Goal: Task Accomplishment & Management: Manage account settings

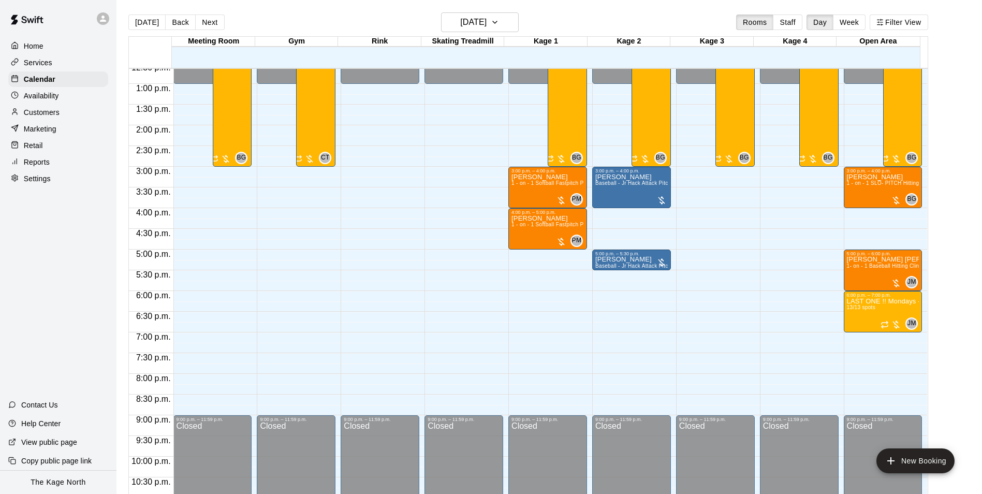
scroll to position [506, 0]
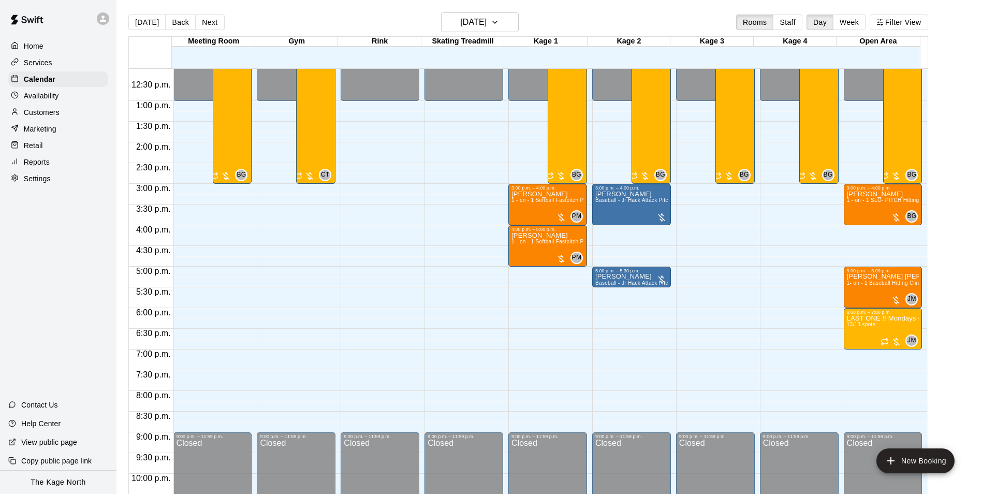
click at [61, 100] on div "Availability" at bounding box center [58, 96] width 100 height 16
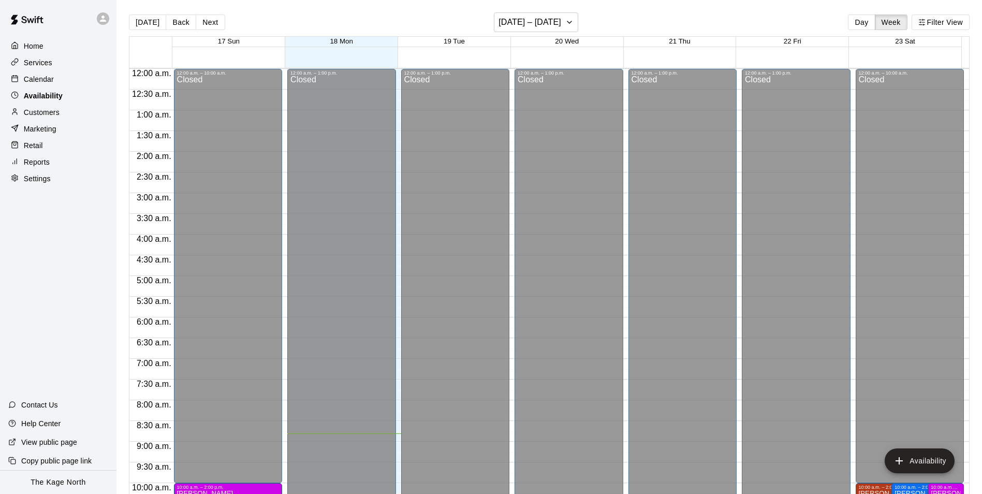
scroll to position [365, 0]
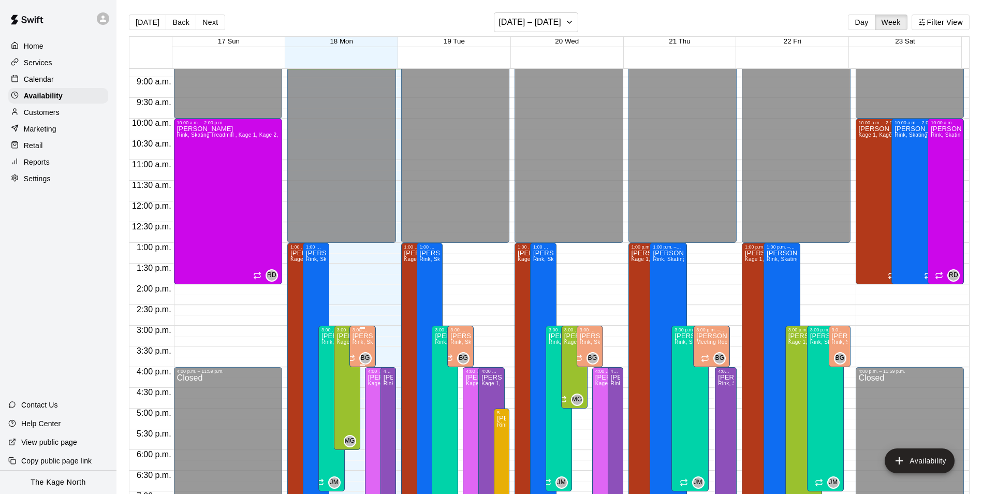
click at [363, 341] on span "Rink, Skating Treadmill , Kage 1, Kage 2, Kage 3, Kage 4, Open Area, Meeting Ro…" at bounding box center [465, 342] width 224 height 6
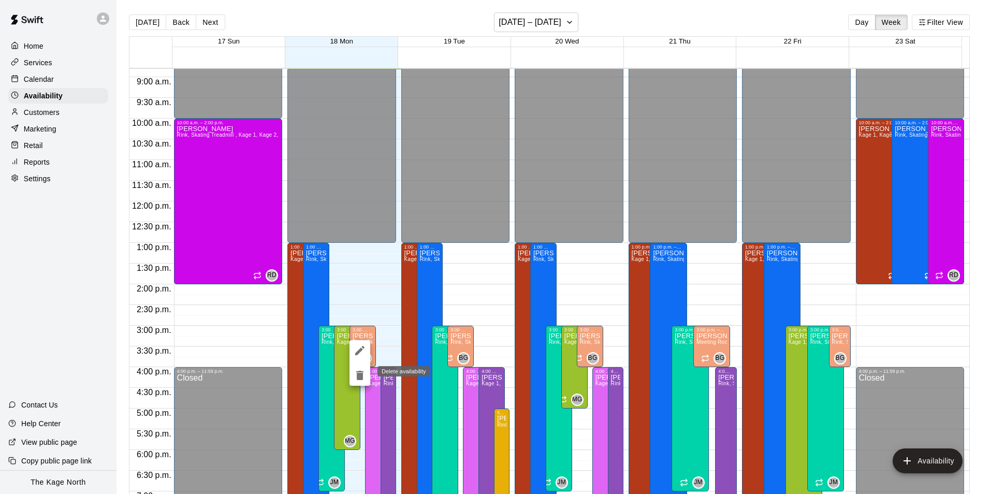
click at [360, 374] on icon "delete" at bounding box center [359, 375] width 7 height 9
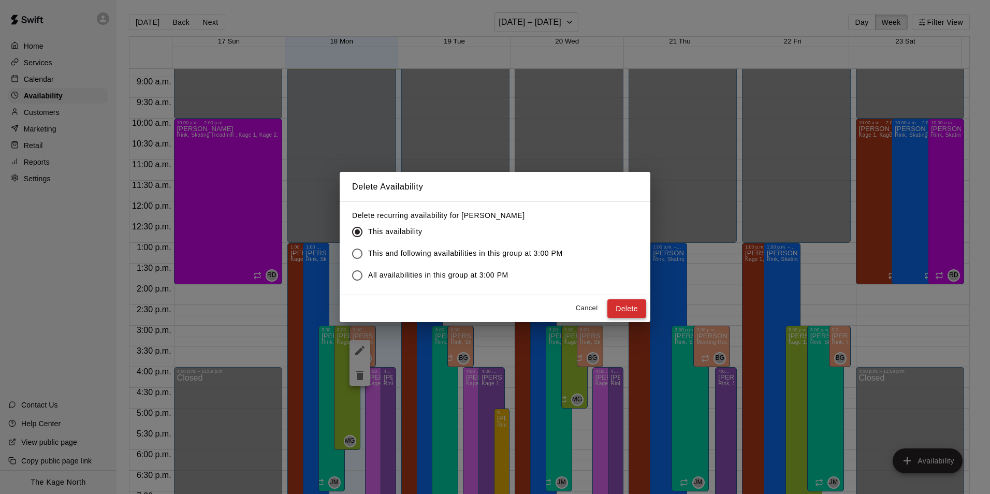
click at [628, 311] on button "Delete" at bounding box center [626, 308] width 39 height 19
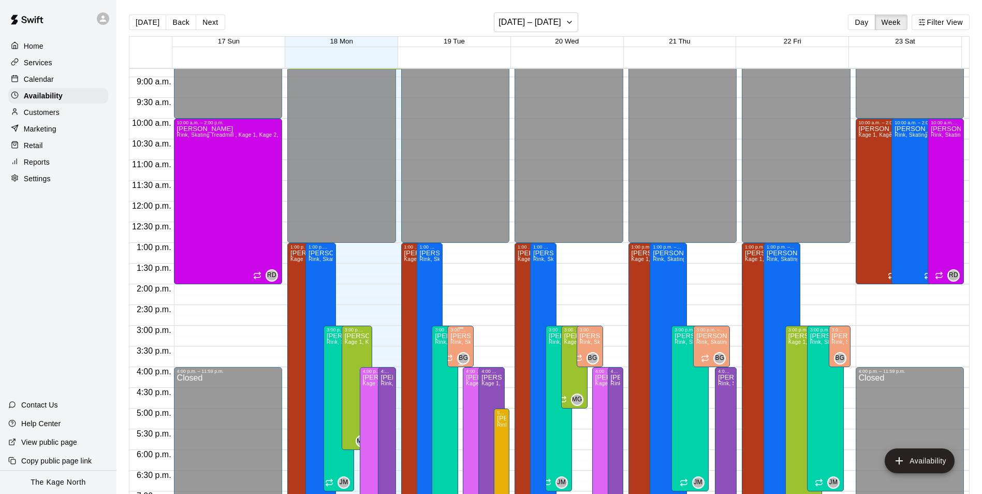
click at [456, 345] on span "Rink, Skating Treadmill , Kage 1, Kage 2, Kage 3, Kage 4, Open Area, Meeting Ro…" at bounding box center [562, 342] width 224 height 6
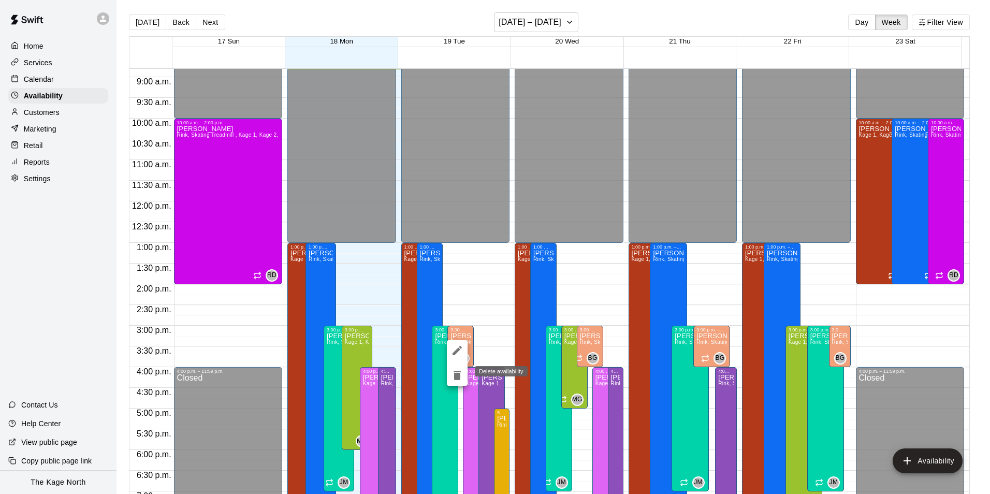
click at [456, 371] on icon "delete" at bounding box center [457, 375] width 7 height 9
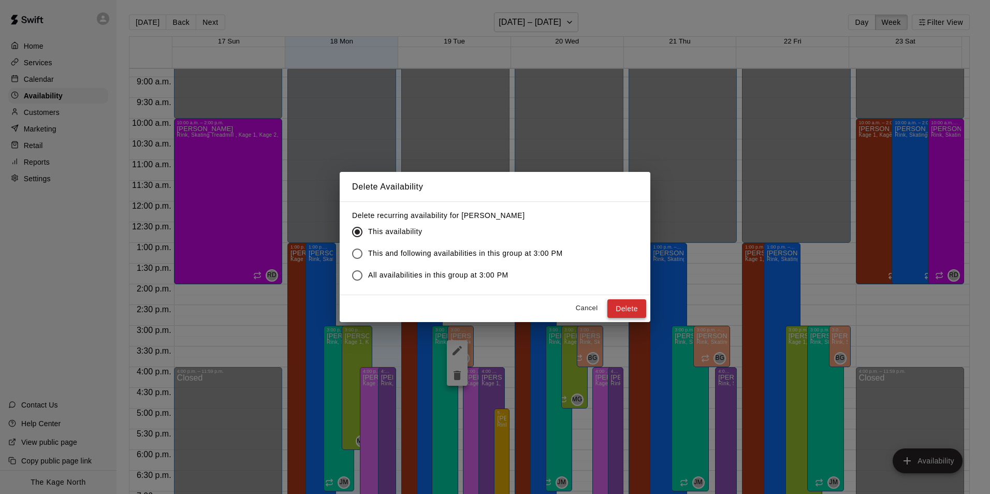
click at [633, 308] on button "Delete" at bounding box center [626, 308] width 39 height 19
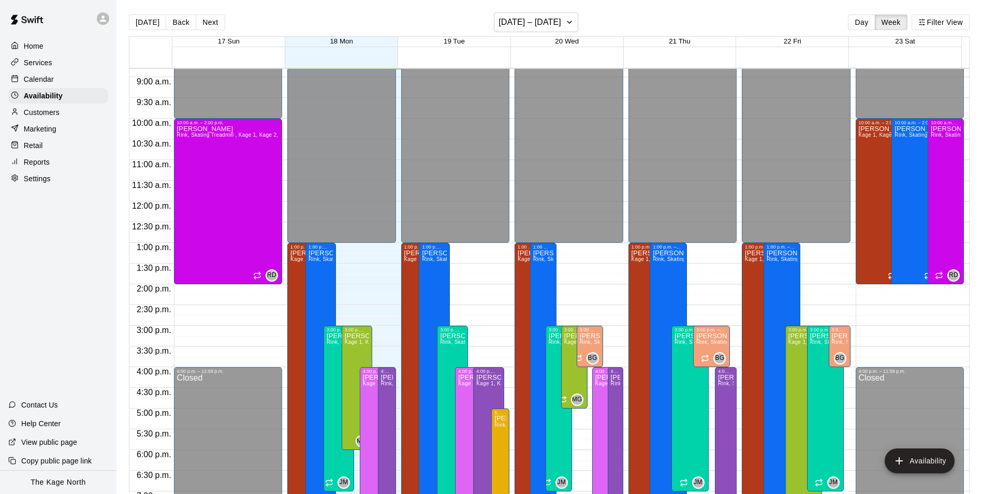
click at [587, 345] on span "Rink, Skating Treadmill , Kage 1, Kage 2, Kage 3, Kage 4, Open Area, Meeting Ro…" at bounding box center [692, 342] width 224 height 6
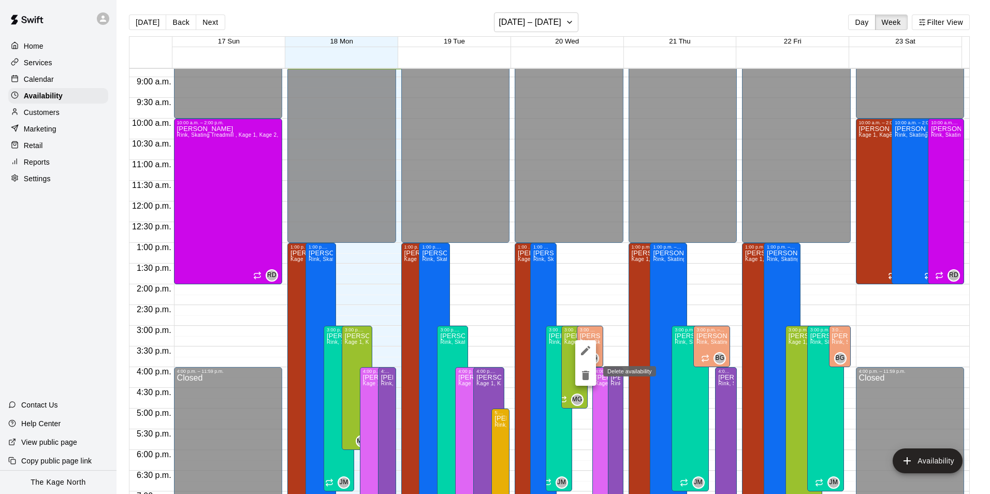
click at [581, 374] on icon "delete" at bounding box center [585, 375] width 12 height 12
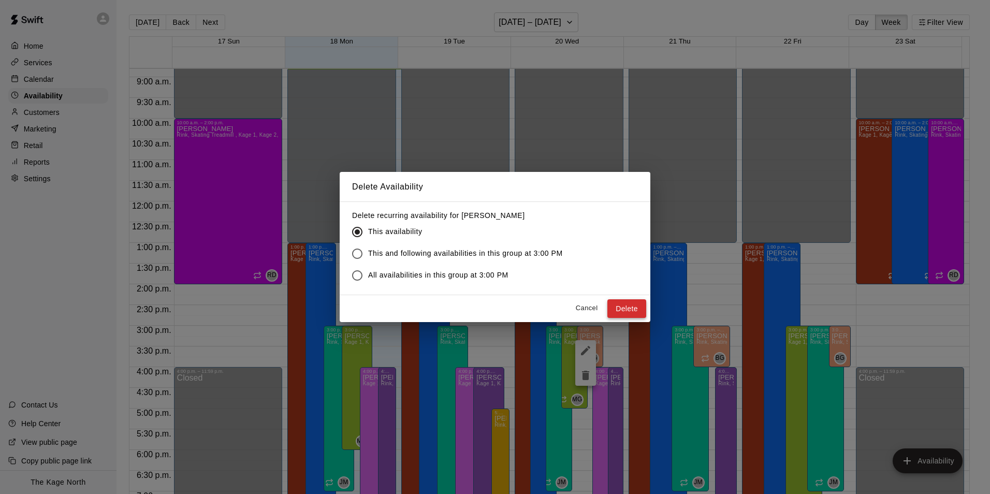
click at [627, 307] on button "Delete" at bounding box center [626, 308] width 39 height 19
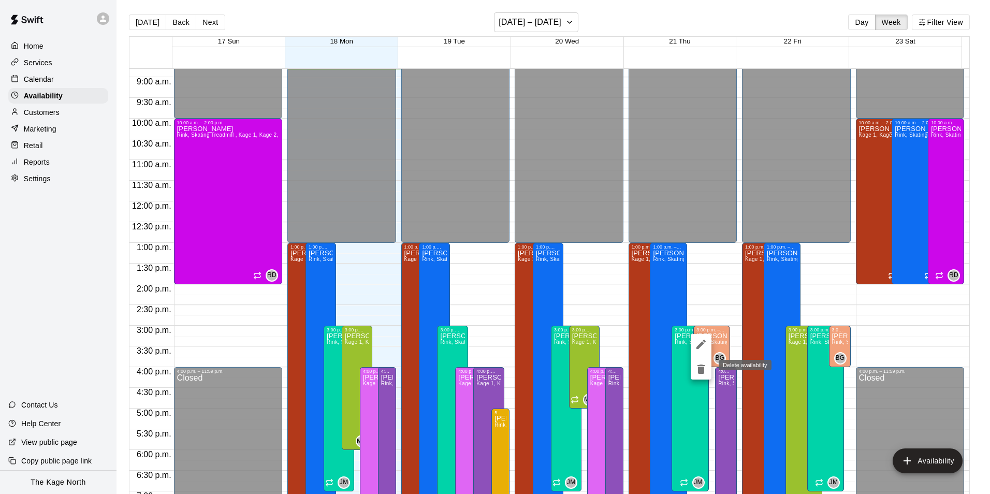
click at [699, 367] on icon "delete" at bounding box center [700, 369] width 7 height 9
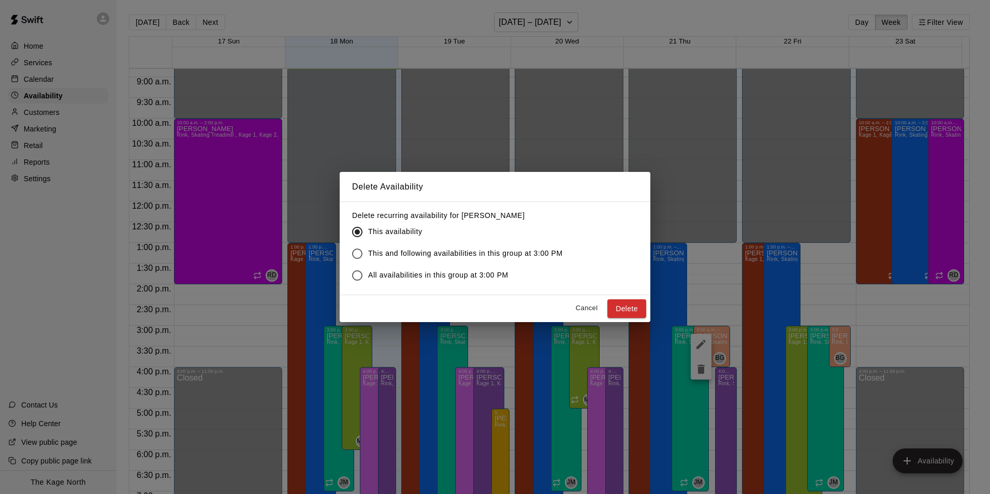
click at [640, 311] on button "Delete" at bounding box center [626, 308] width 39 height 19
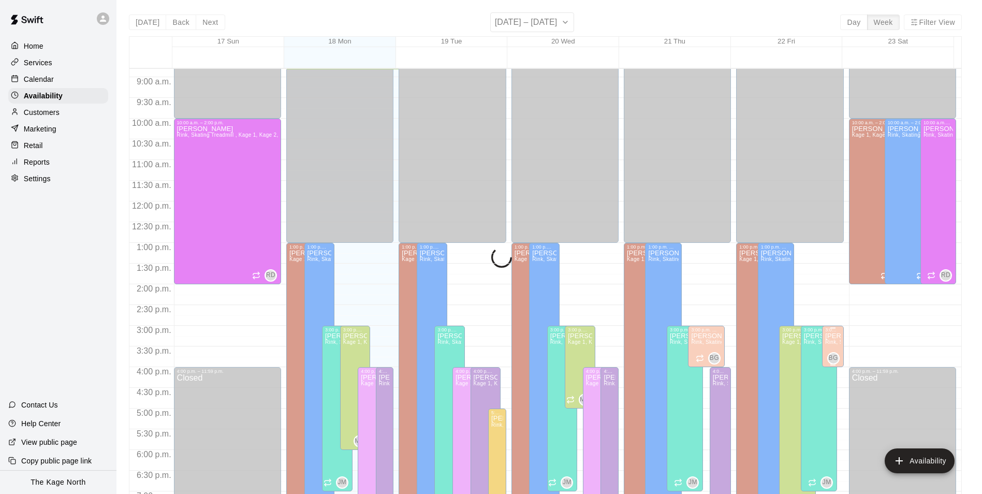
click at [831, 344] on span "Rink, Skating Treadmill , Kage 1, Kage 2, Kage 3, Kage 4, Open Area, Meeting Ro…" at bounding box center [937, 342] width 224 height 6
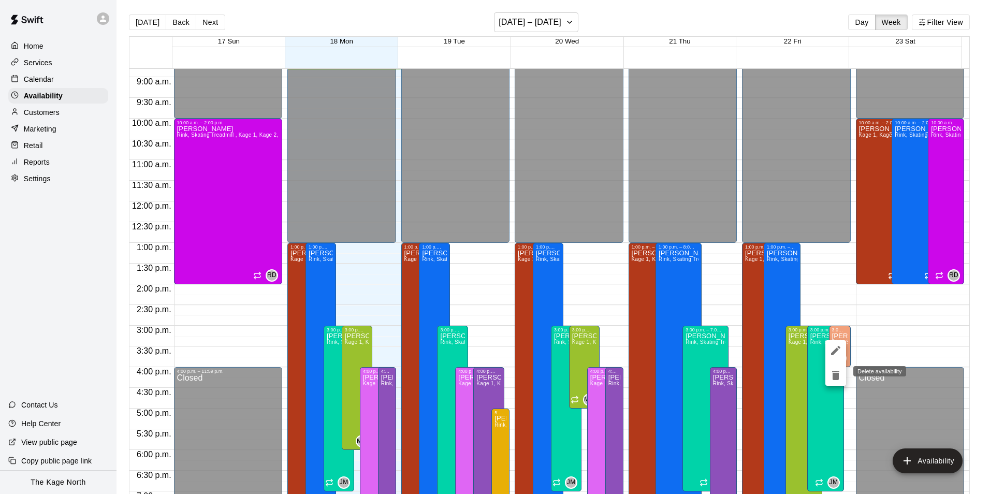
click at [841, 374] on icon "delete" at bounding box center [835, 375] width 12 height 12
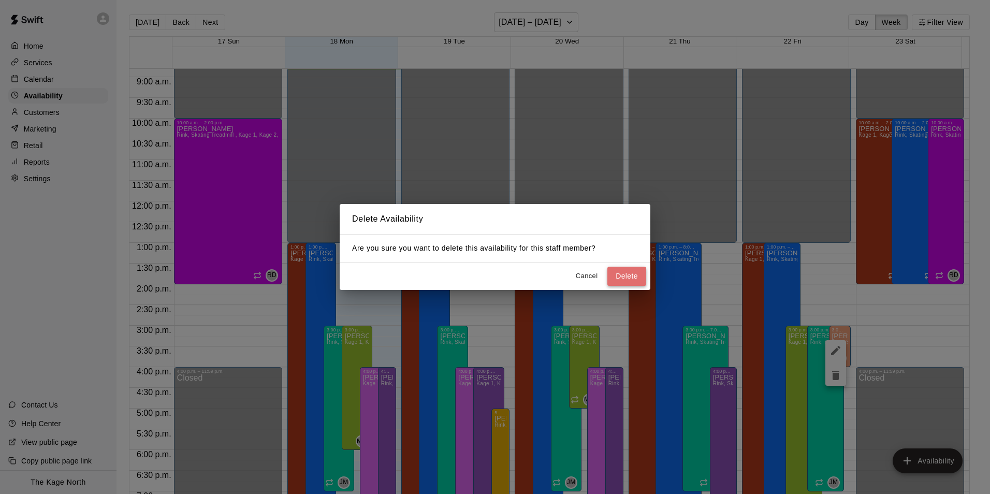
click at [633, 275] on button "Delete" at bounding box center [626, 276] width 39 height 19
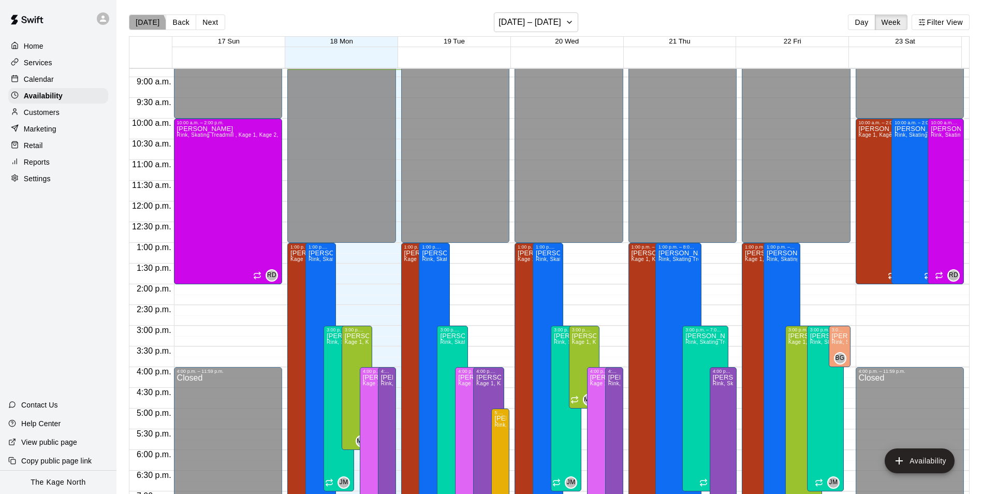
click at [140, 27] on button "[DATE]" at bounding box center [147, 22] width 37 height 16
click at [47, 79] on p "Calendar" at bounding box center [39, 79] width 30 height 10
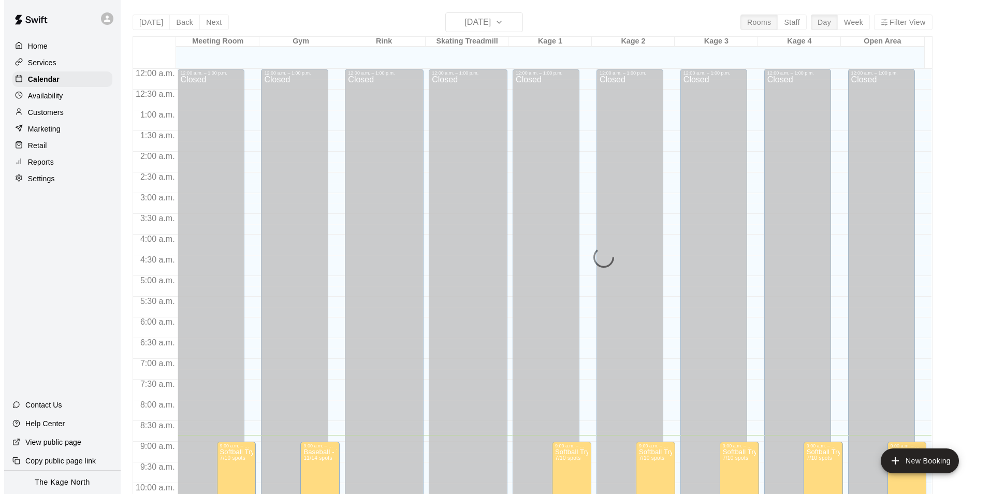
scroll to position [366, 0]
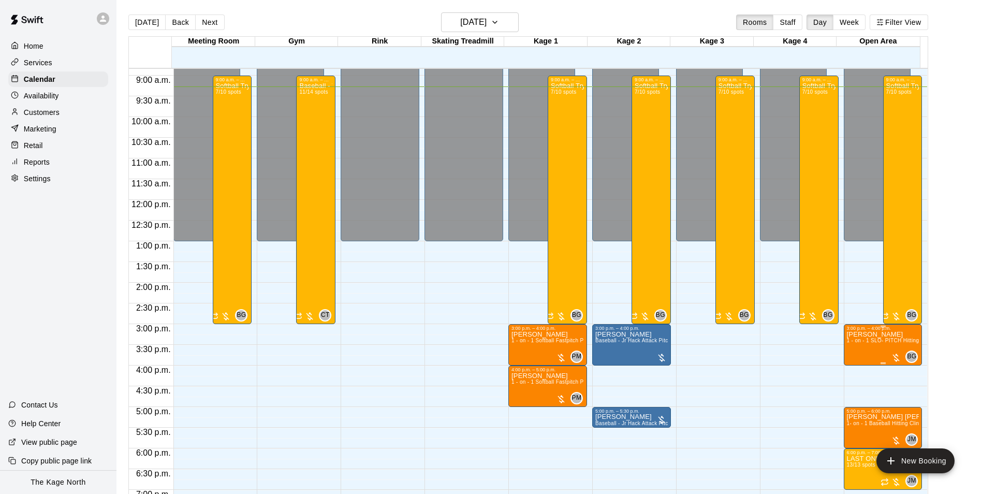
click at [880, 340] on span "1 - on - 1 SLO- PITCH Hitting or Pitching or Fielding or Catchers Clinic" at bounding box center [933, 341] width 173 height 6
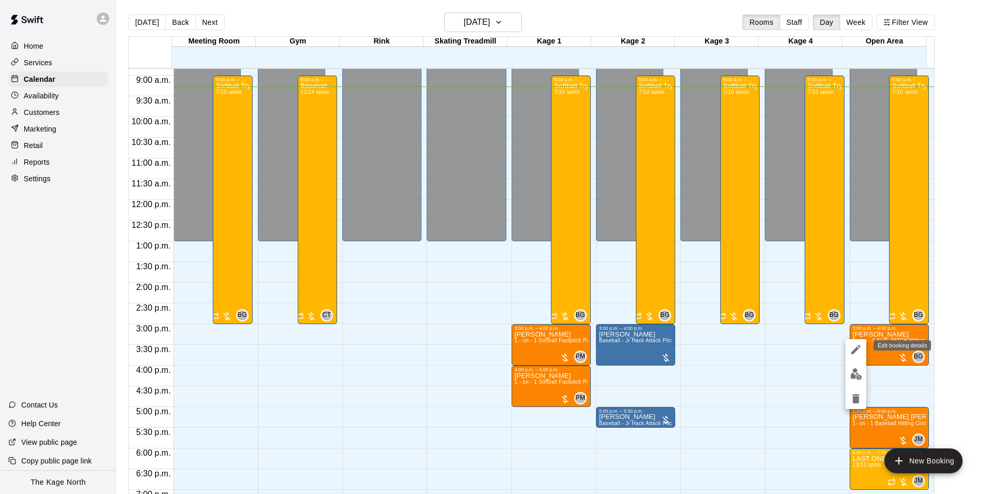
click at [864, 348] on button "edit" at bounding box center [856, 349] width 21 height 21
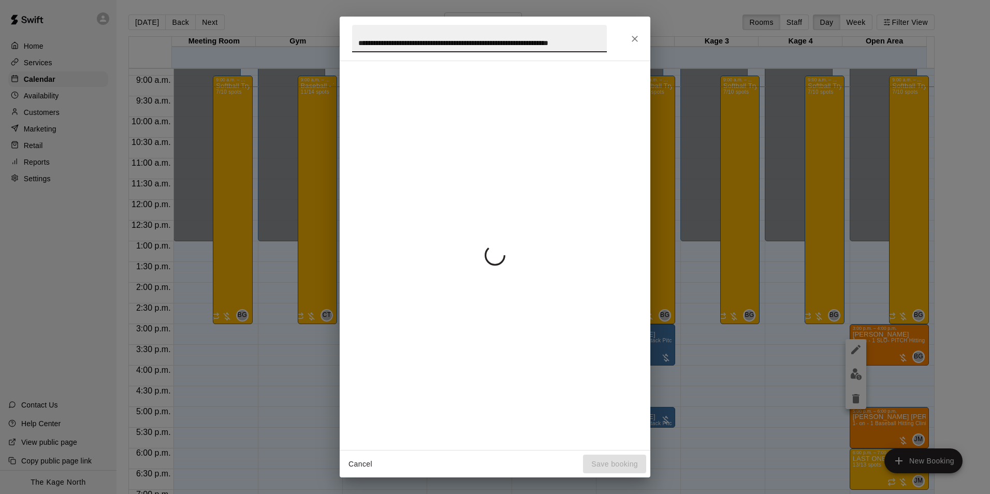
scroll to position [0, 1]
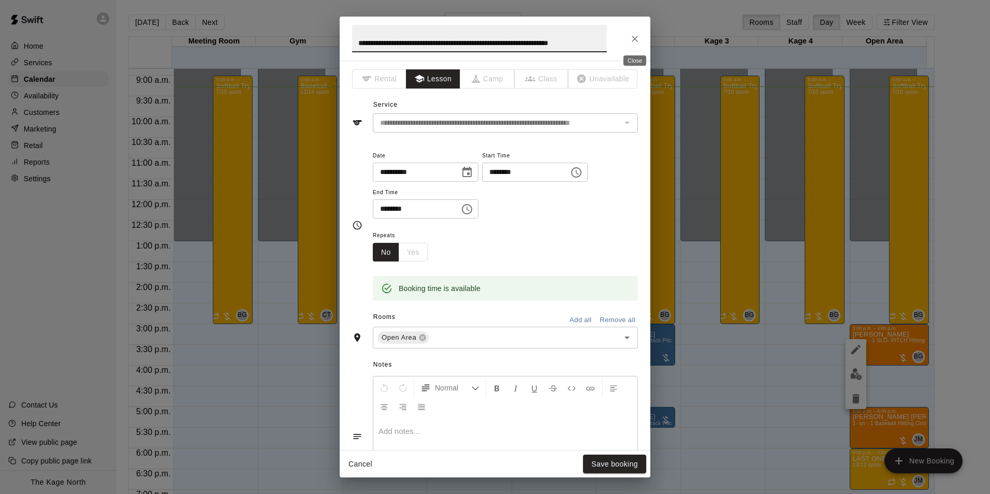
click at [630, 34] on icon "Close" at bounding box center [635, 39] width 10 height 10
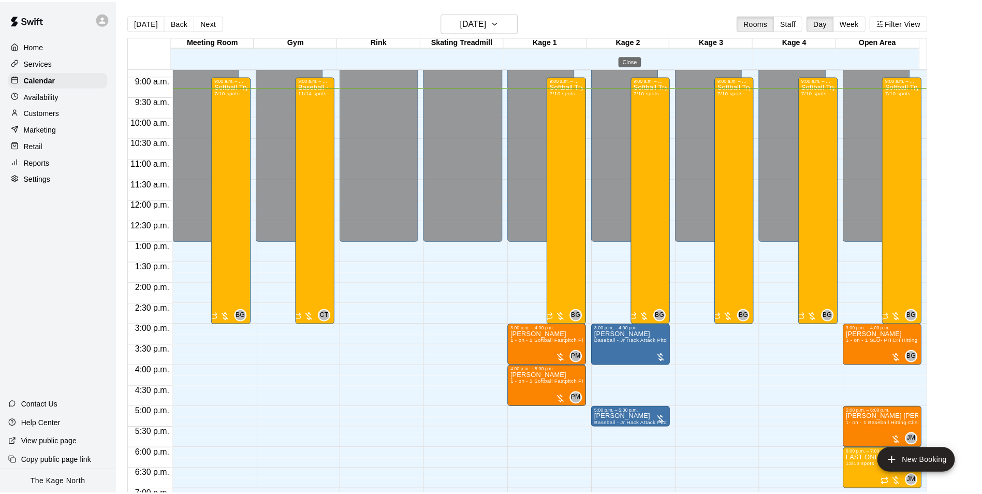
scroll to position [0, 0]
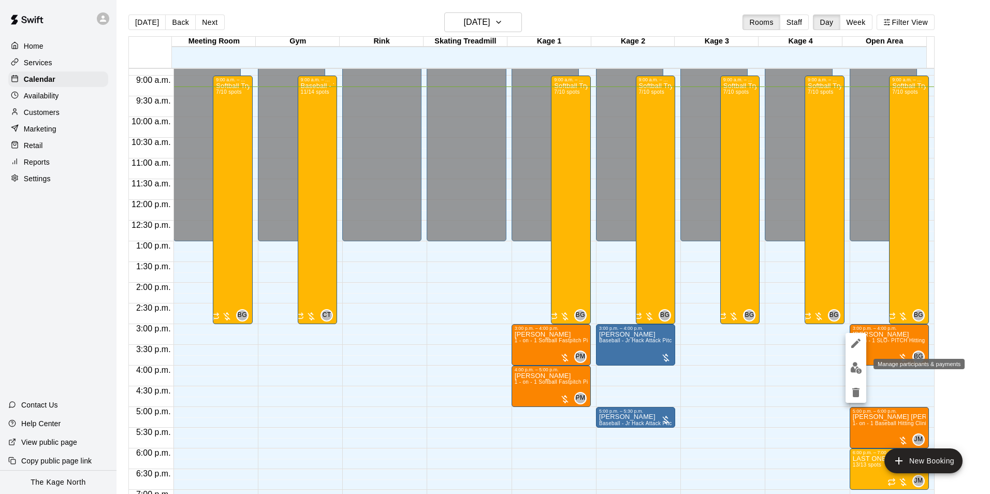
click at [864, 369] on button "edit" at bounding box center [856, 368] width 21 height 20
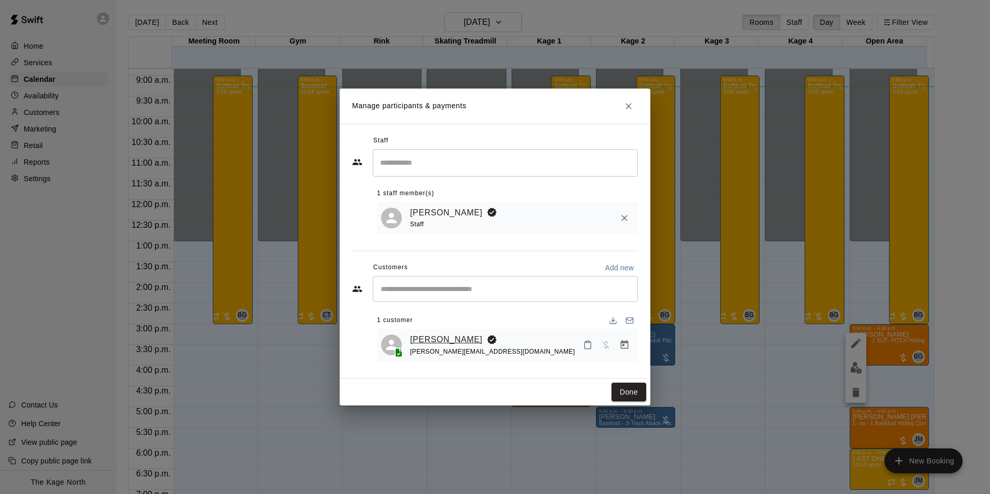
click at [451, 336] on link "[PERSON_NAME]" at bounding box center [446, 339] width 72 height 13
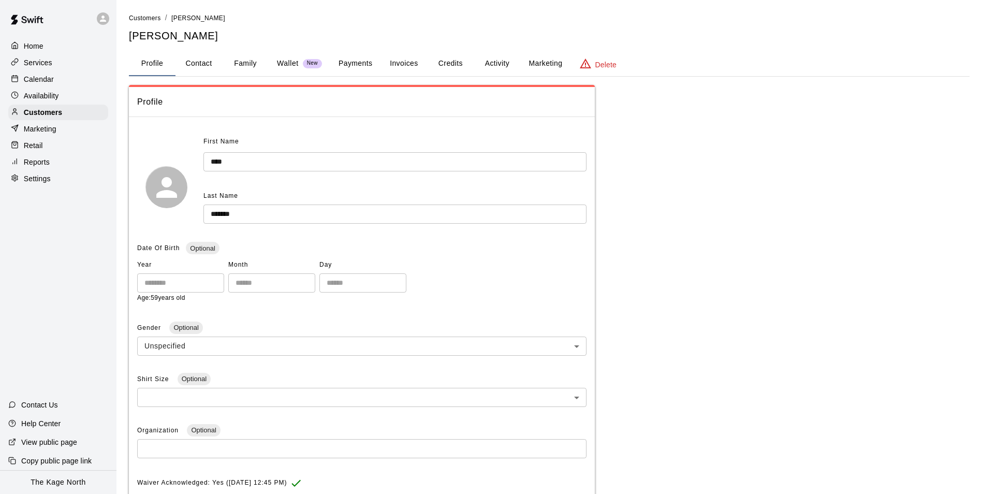
click at [205, 63] on button "Contact" at bounding box center [199, 63] width 47 height 25
select select "**"
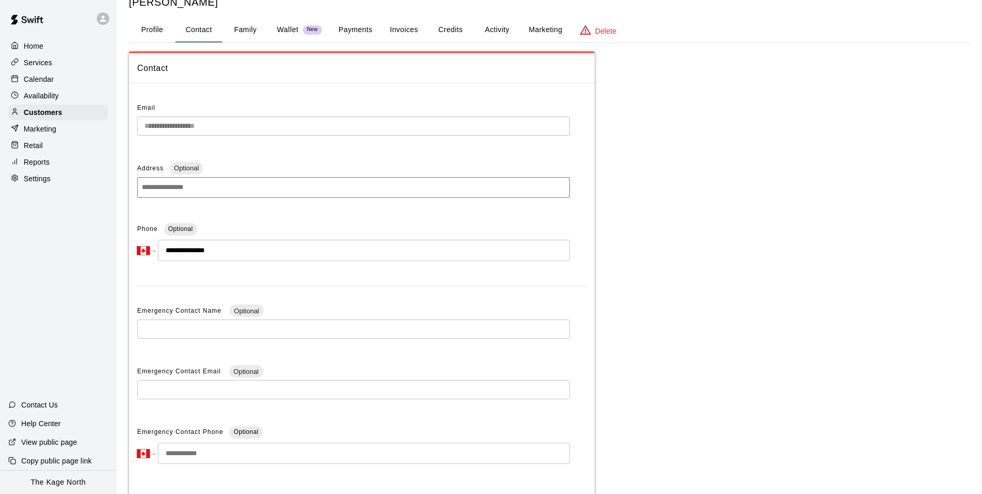
scroll to position [52, 0]
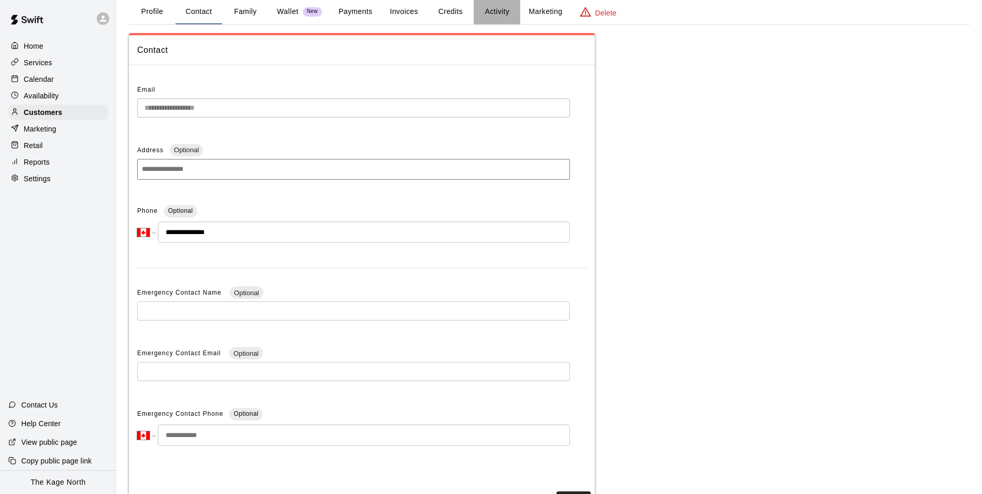
click at [493, 10] on button "Activity" at bounding box center [497, 11] width 47 height 25
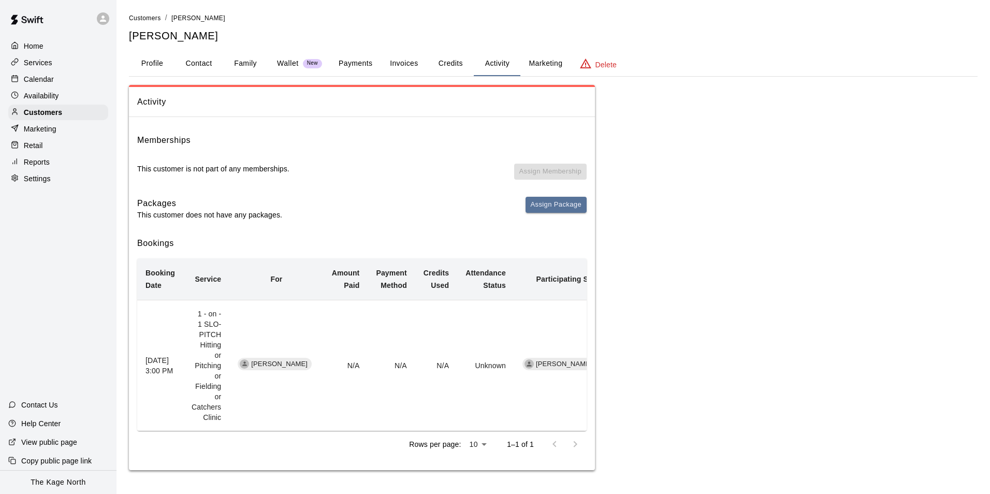
click at [69, 80] on div "Calendar" at bounding box center [58, 79] width 100 height 16
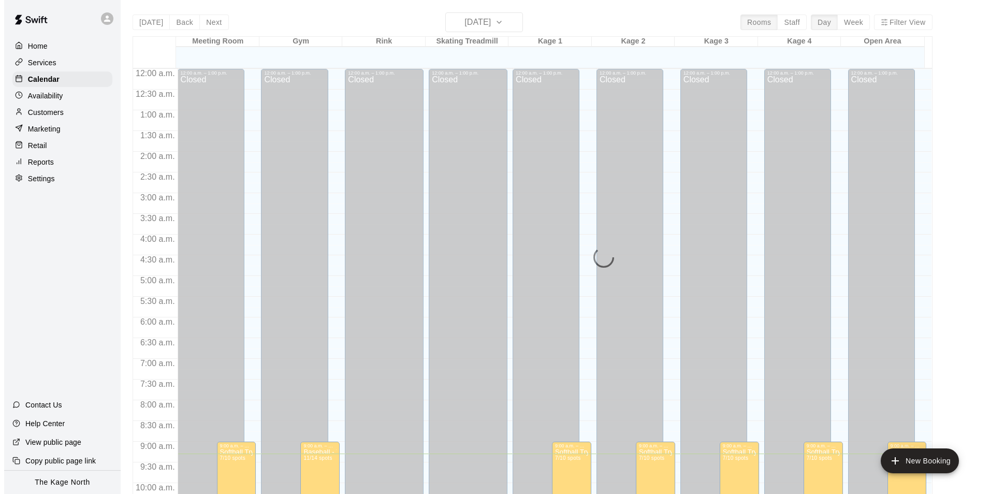
scroll to position [385, 0]
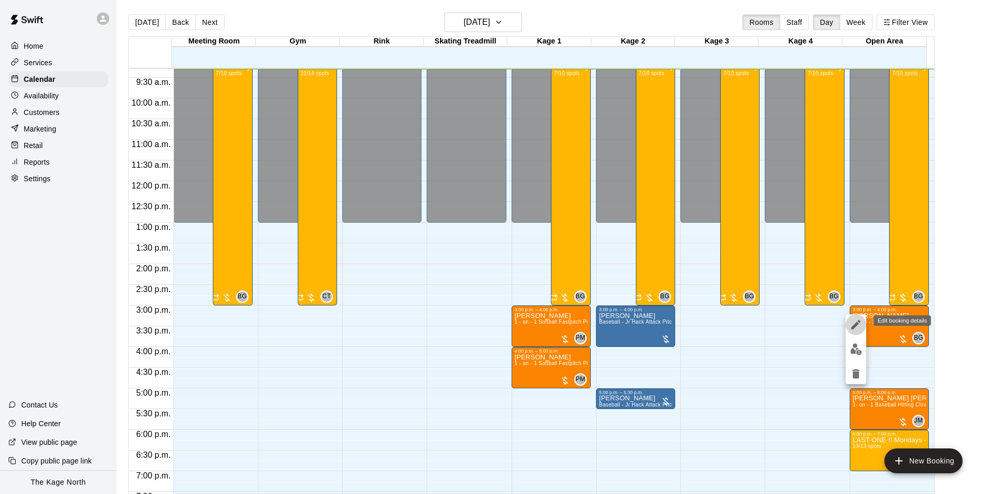
click at [862, 323] on icon "edit" at bounding box center [856, 324] width 12 height 12
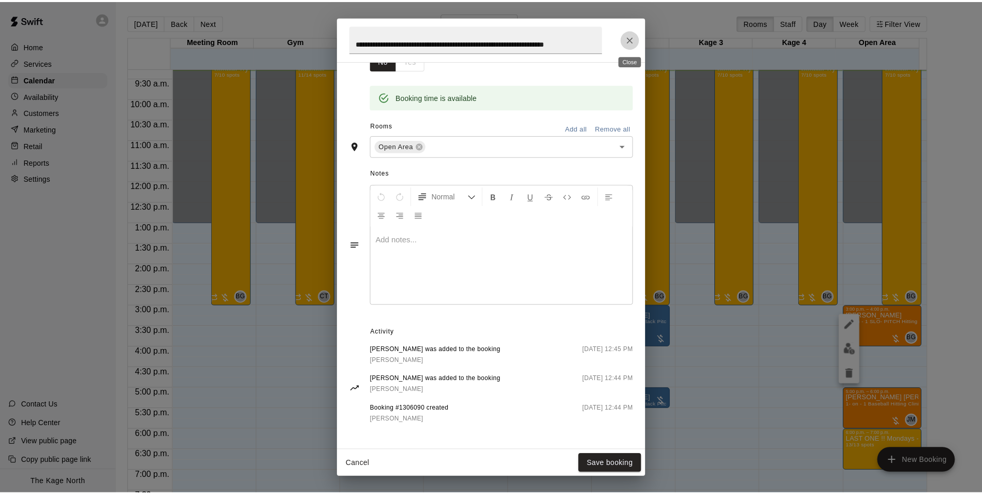
scroll to position [0, 0]
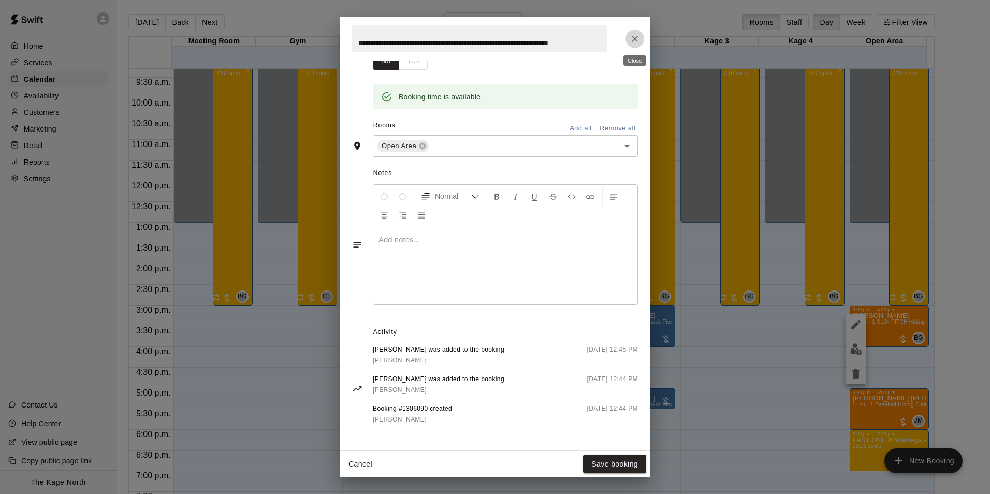
click at [629, 39] on button "Close" at bounding box center [634, 39] width 19 height 19
